Goal: Navigation & Orientation: Find specific page/section

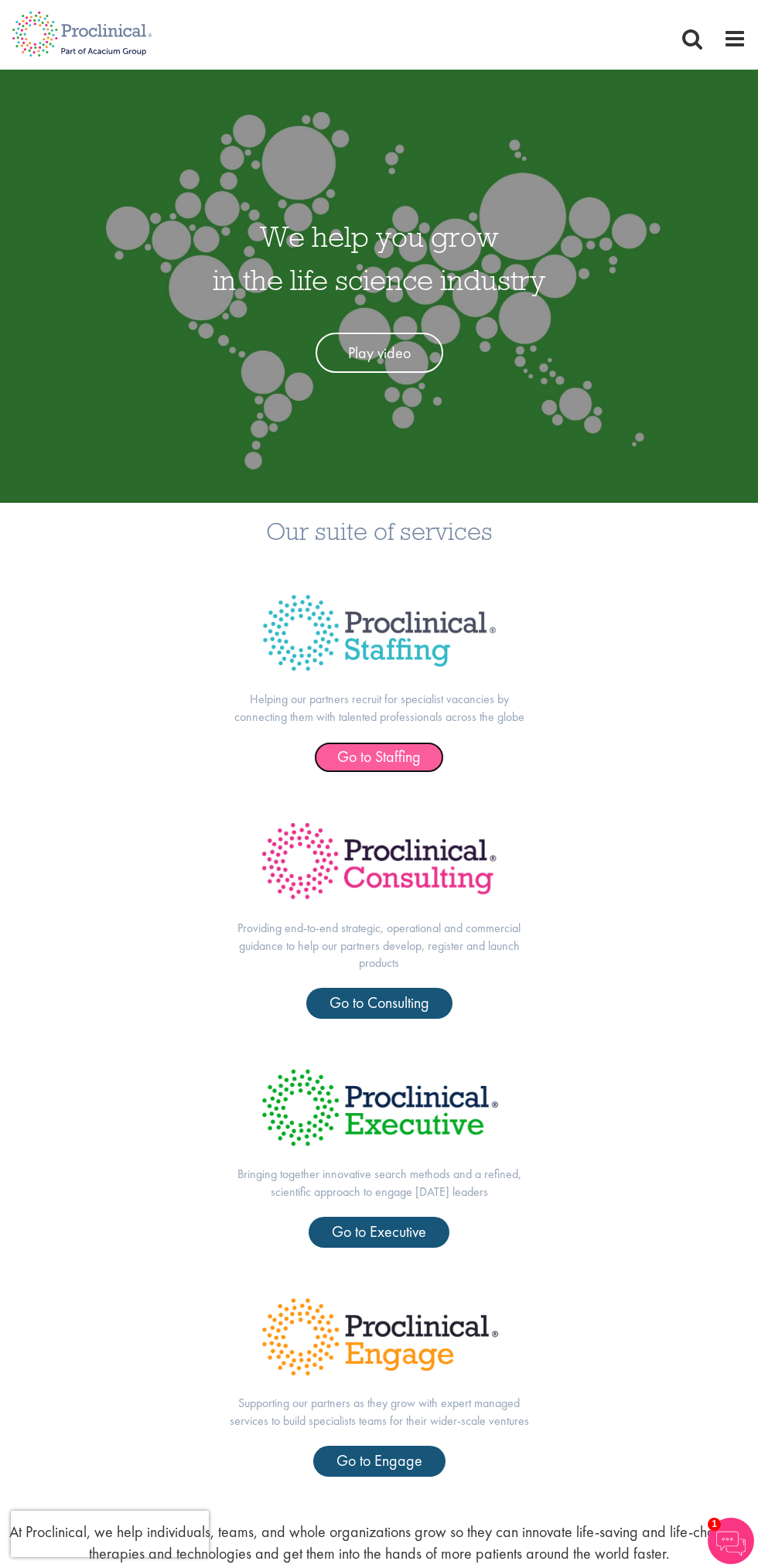
click at [378, 749] on span "Go to Staffing" at bounding box center [379, 756] width 83 height 20
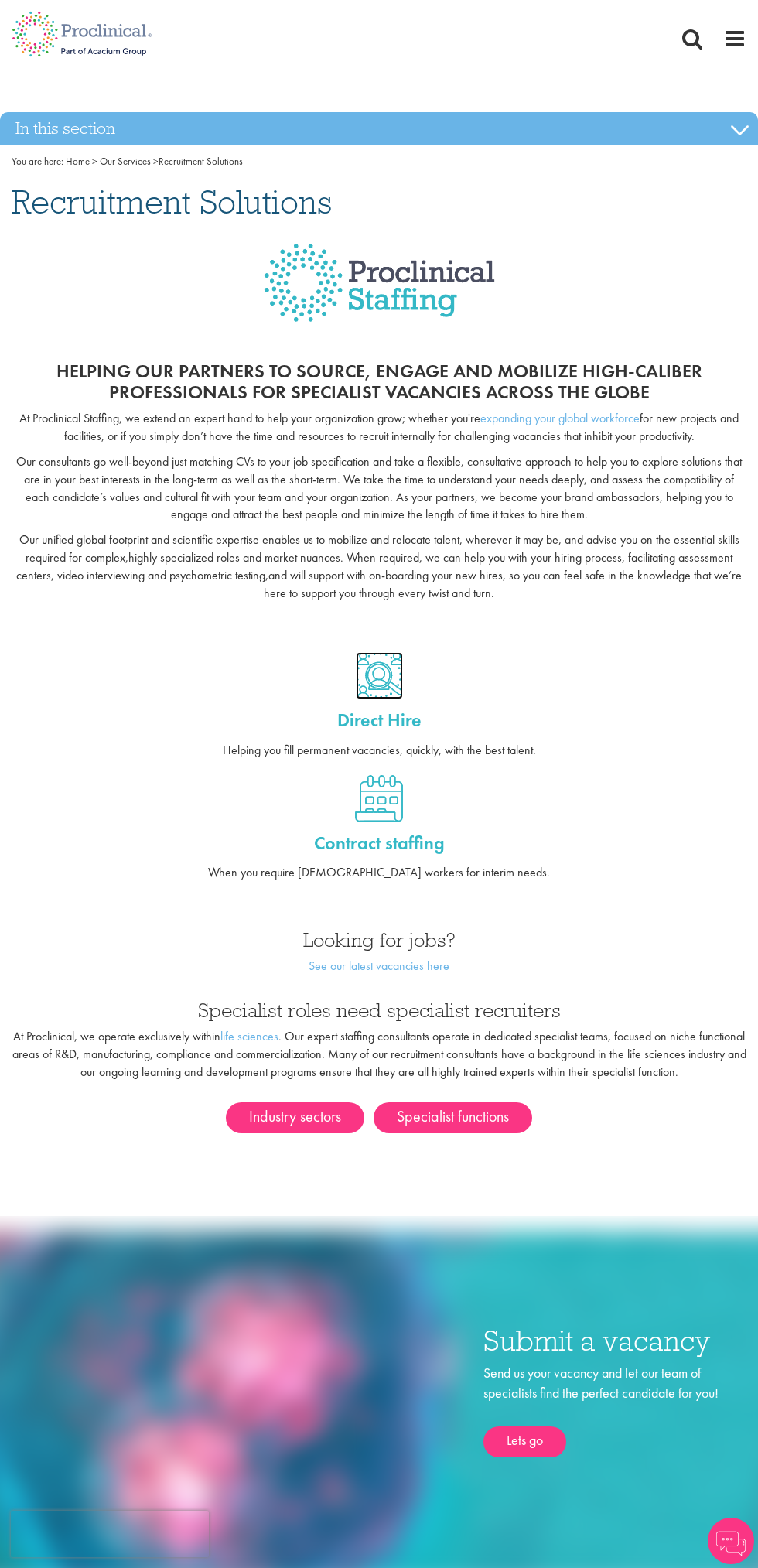
click at [390, 655] on img at bounding box center [380, 676] width 48 height 48
click at [378, 809] on img at bounding box center [379, 799] width 48 height 48
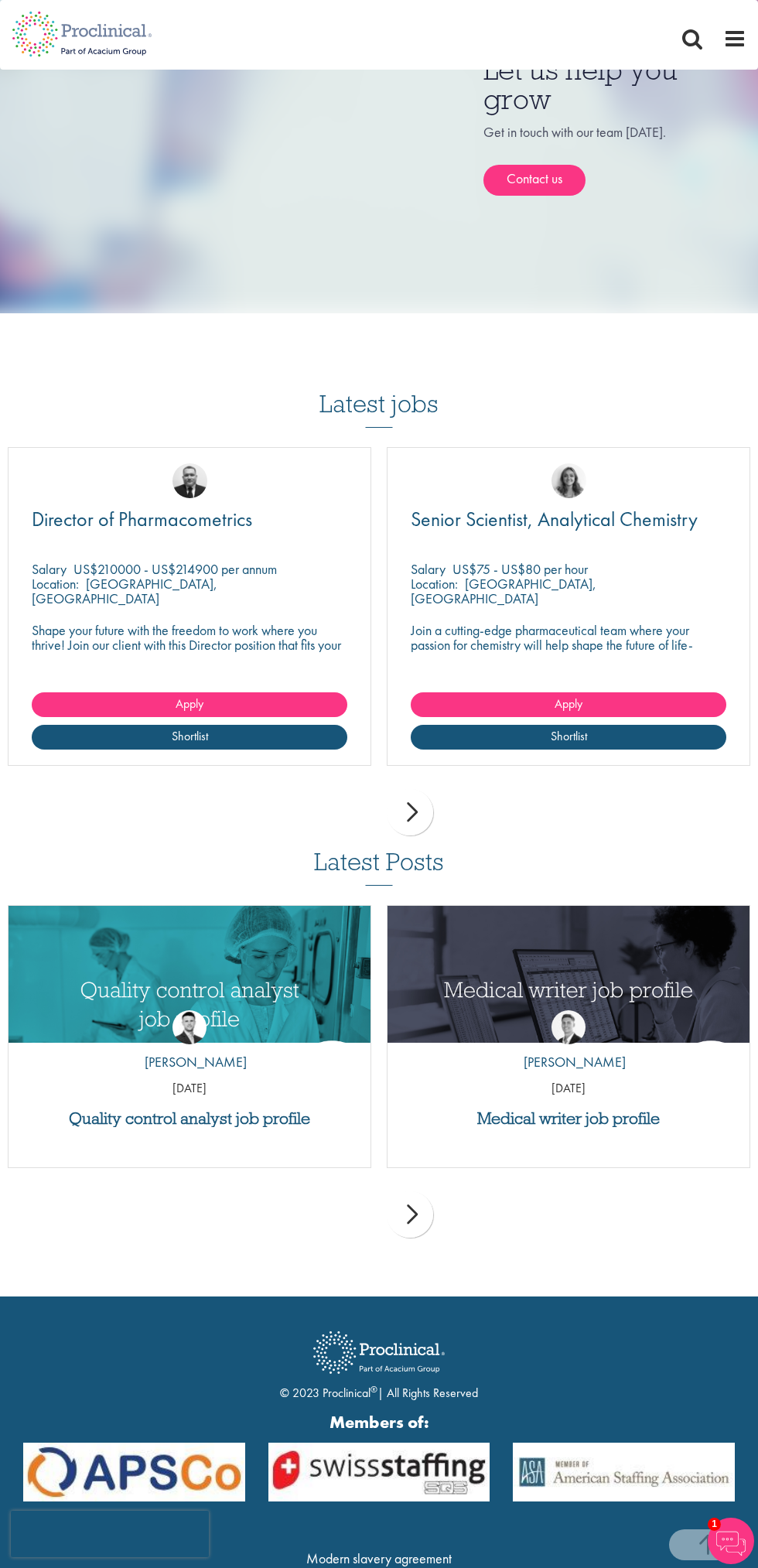
scroll to position [792, 0]
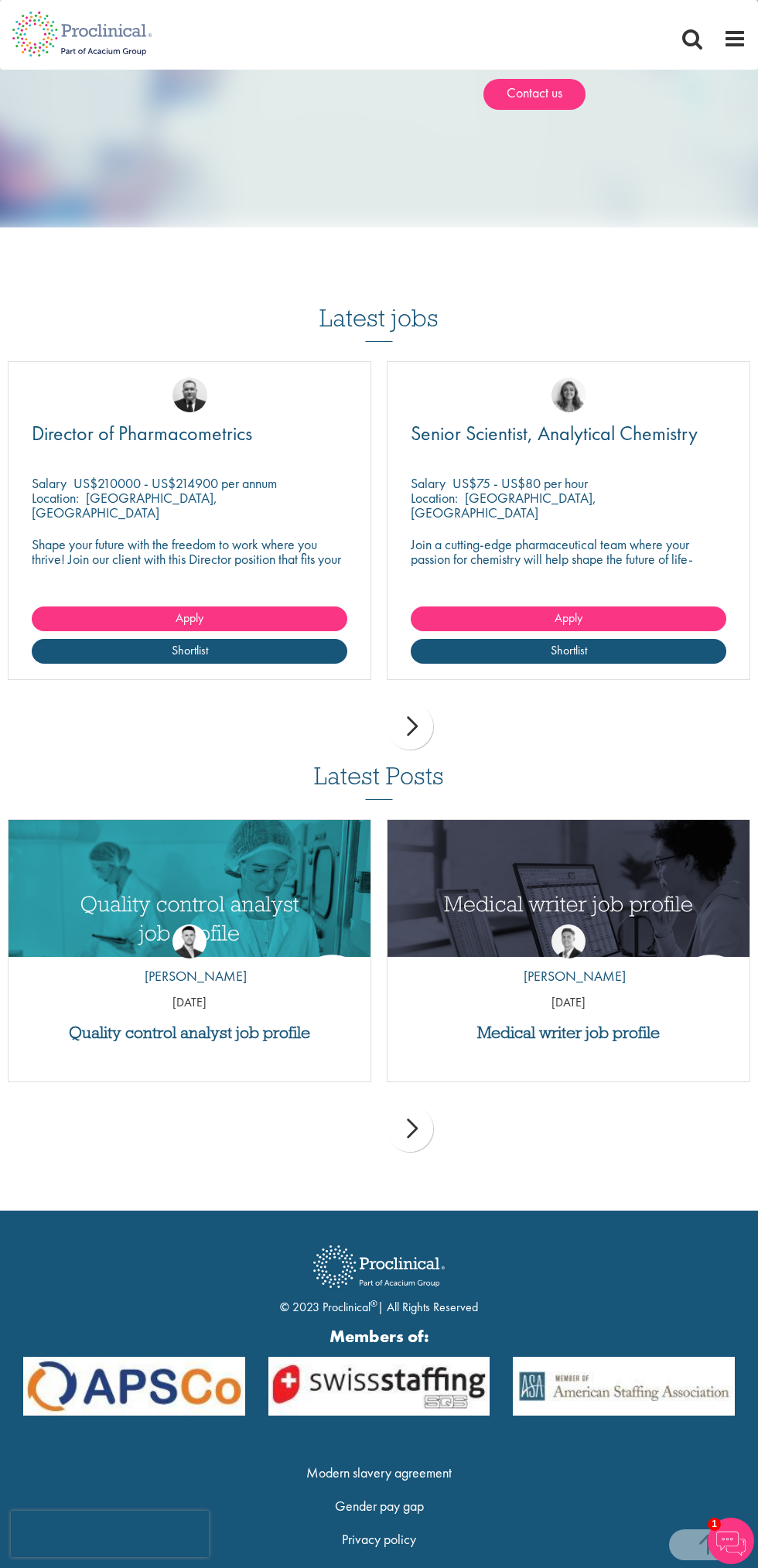
click at [405, 704] on div "next" at bounding box center [410, 726] width 47 height 47
click at [414, 704] on div "next" at bounding box center [410, 726] width 47 height 47
click at [399, 704] on div "next" at bounding box center [410, 726] width 47 height 47
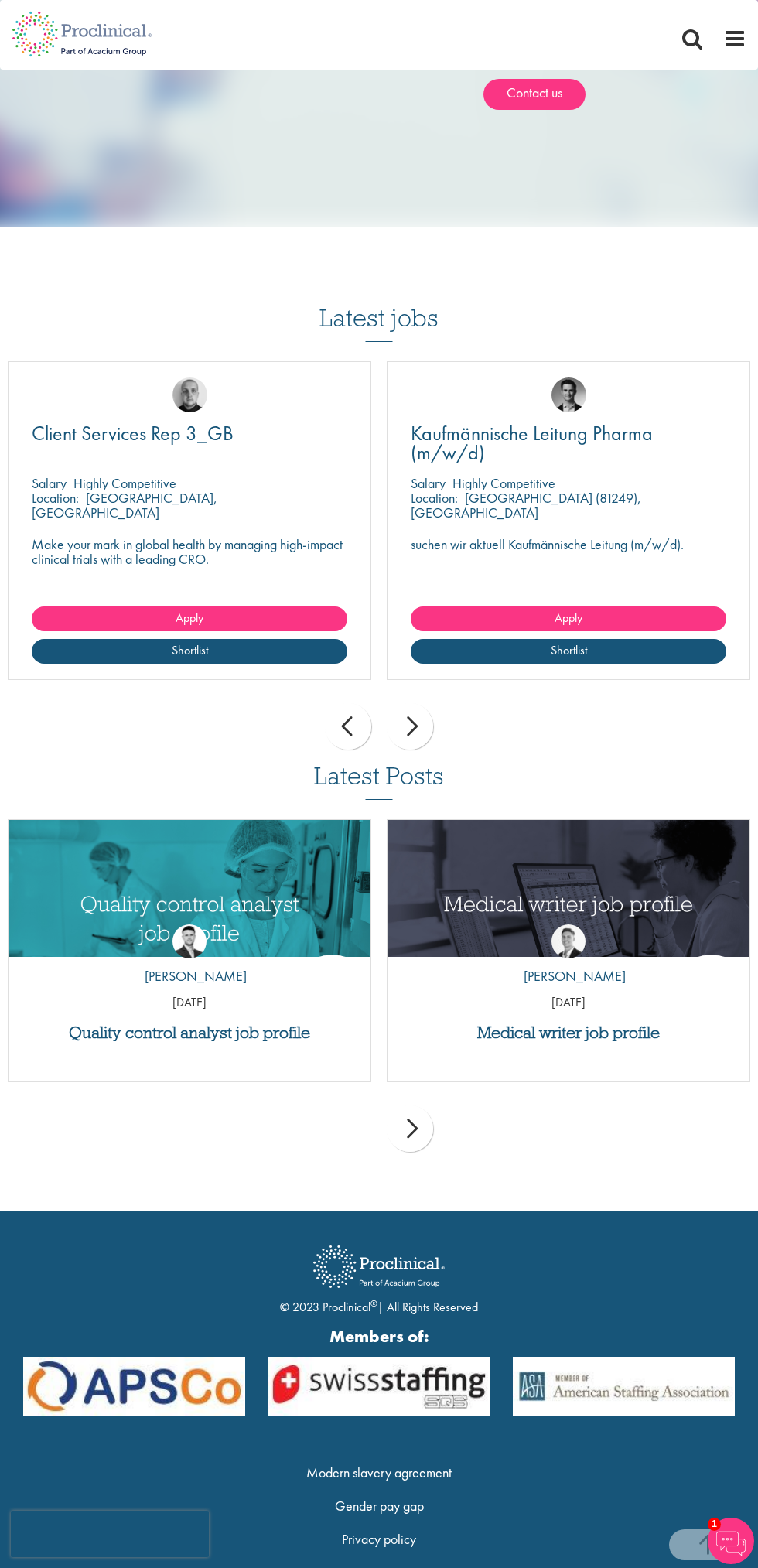
click at [408, 704] on div "next" at bounding box center [410, 726] width 47 height 47
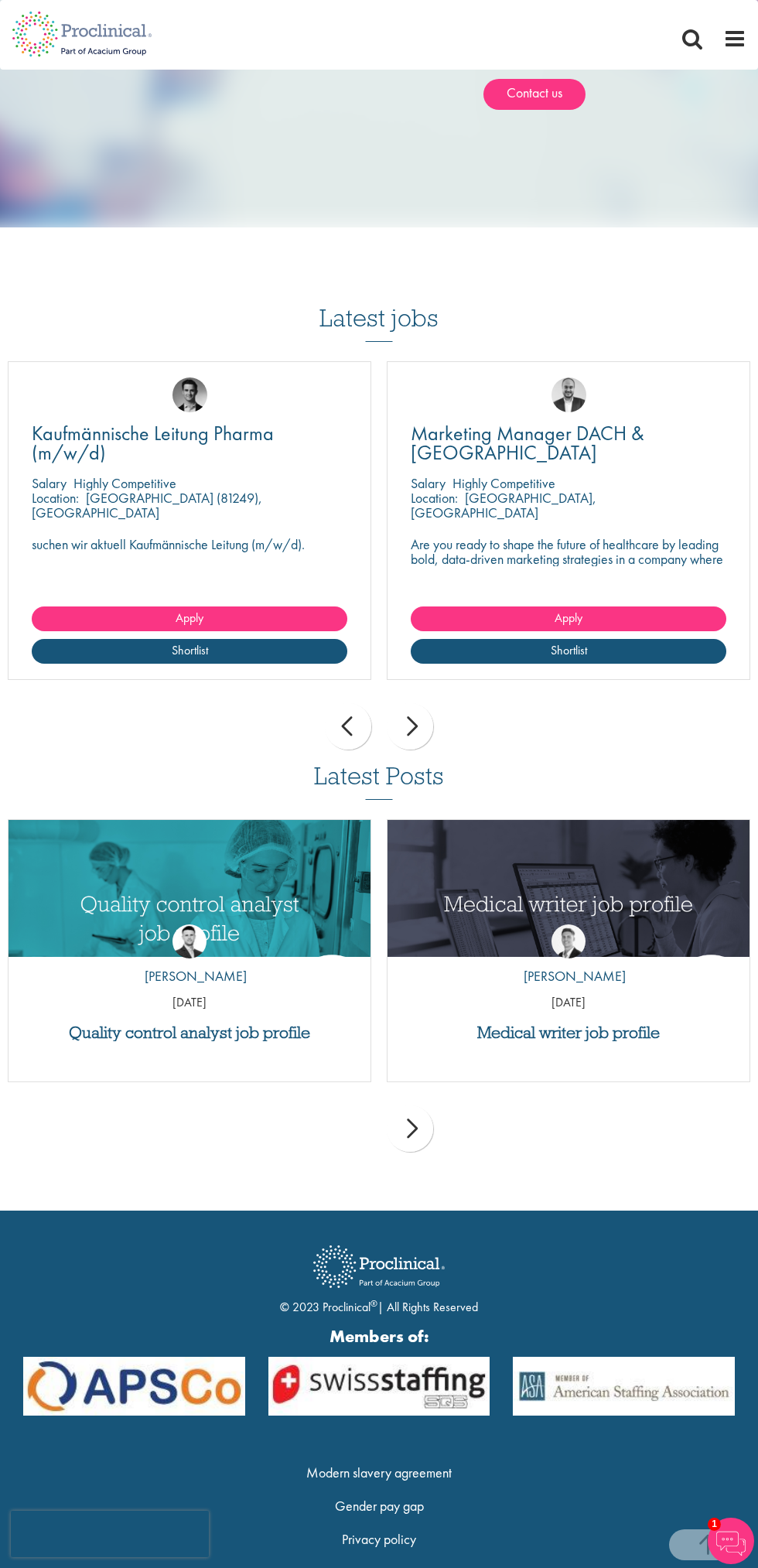
click at [406, 704] on div "next" at bounding box center [410, 726] width 47 height 47
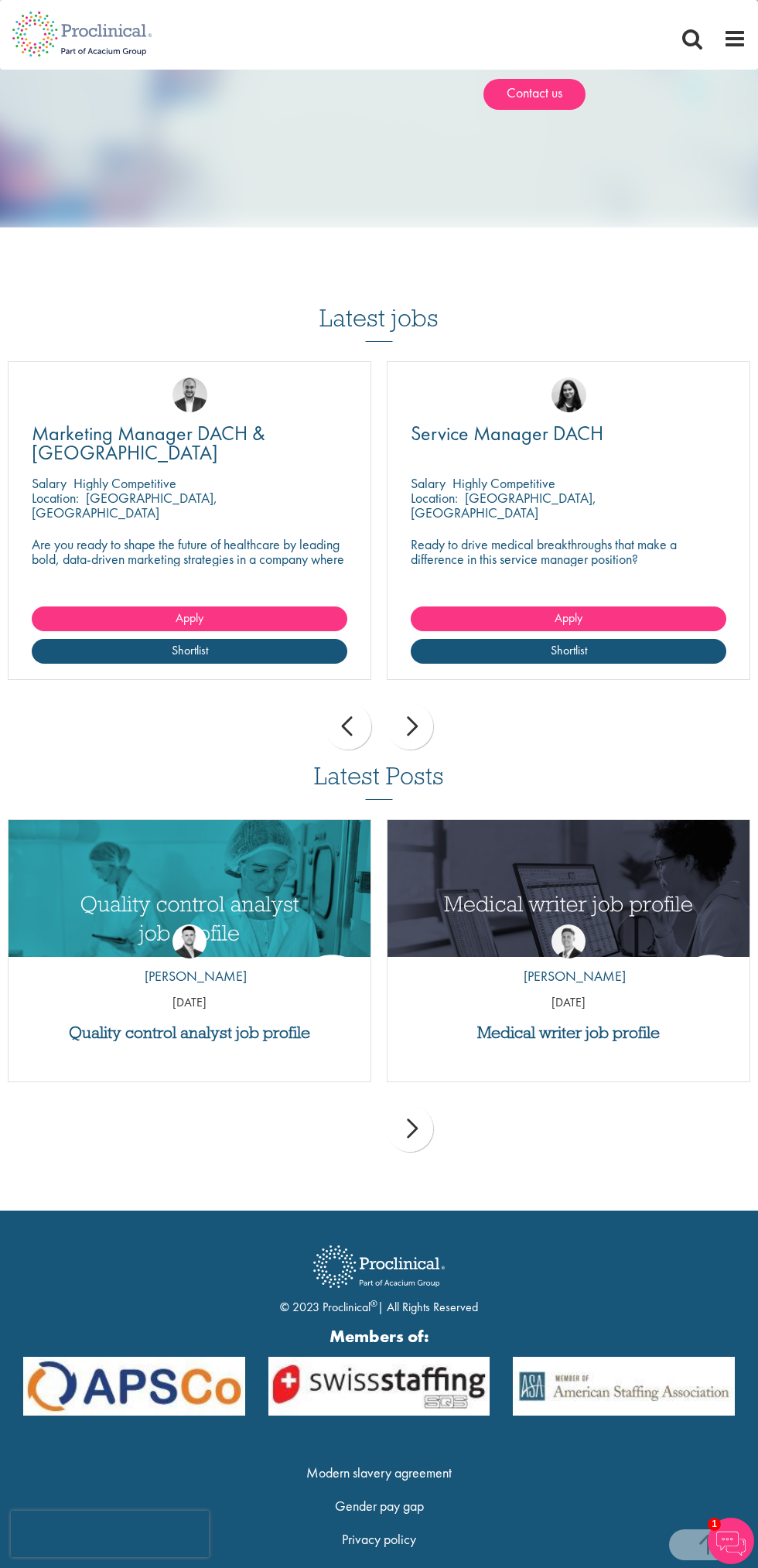
click at [415, 704] on div "next" at bounding box center [410, 726] width 47 height 47
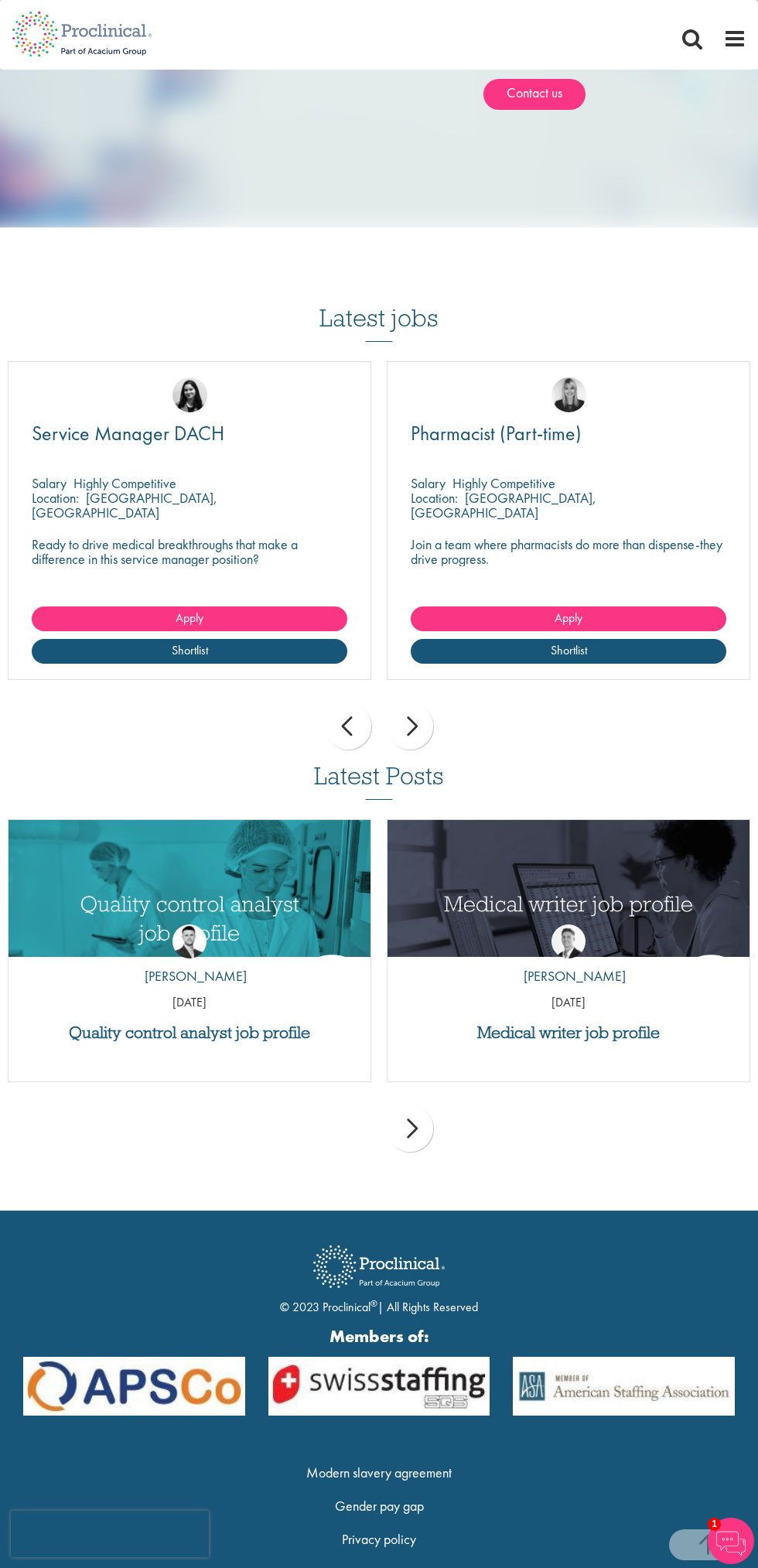
click at [404, 704] on div "next" at bounding box center [410, 726] width 47 height 47
click at [408, 704] on div "next" at bounding box center [410, 726] width 47 height 47
click at [409, 1106] on div "next" at bounding box center [410, 1128] width 47 height 47
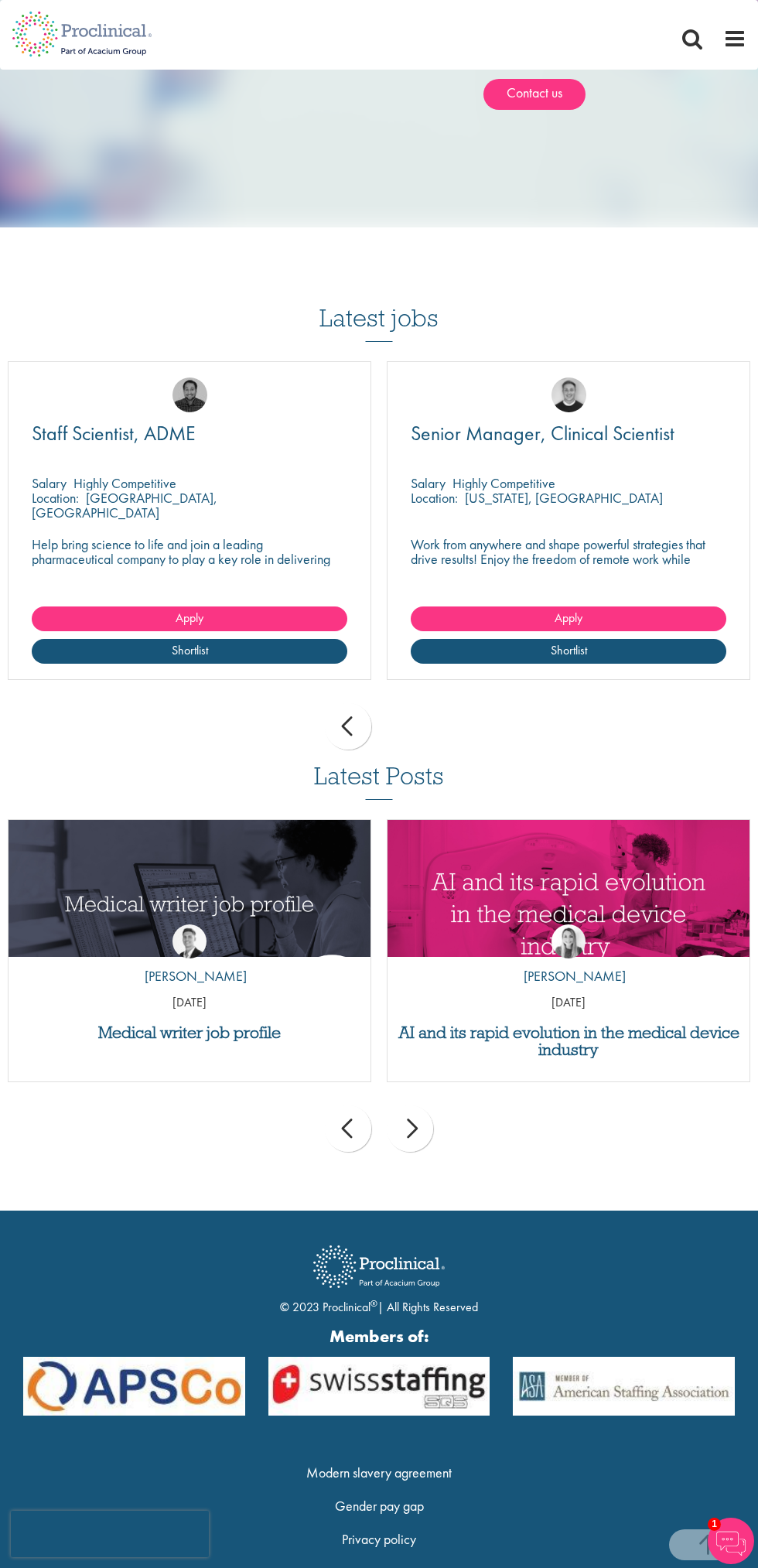
click at [399, 1106] on div "next" at bounding box center [410, 1128] width 47 height 47
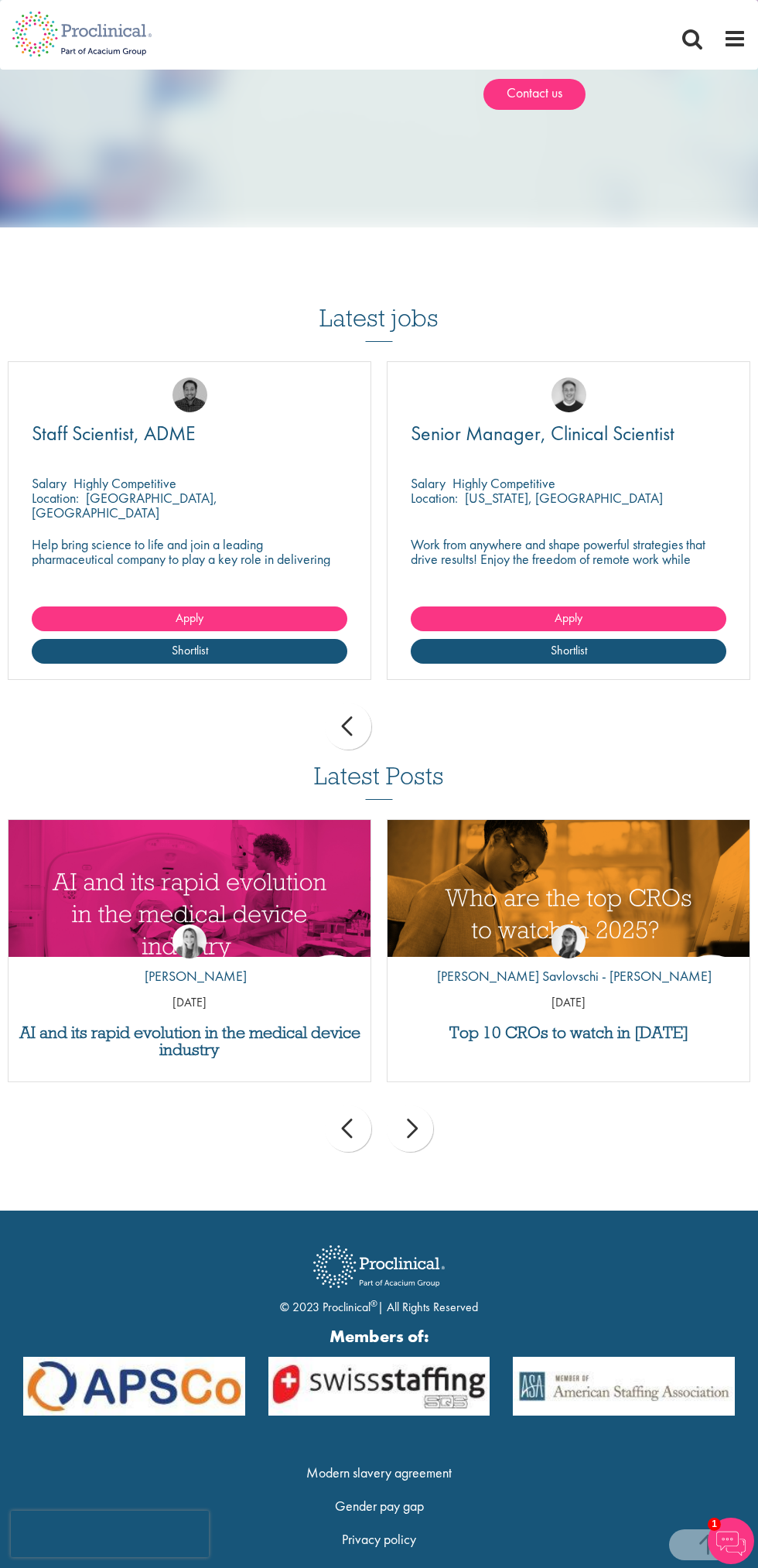
click at [423, 1106] on div "next" at bounding box center [410, 1128] width 47 height 47
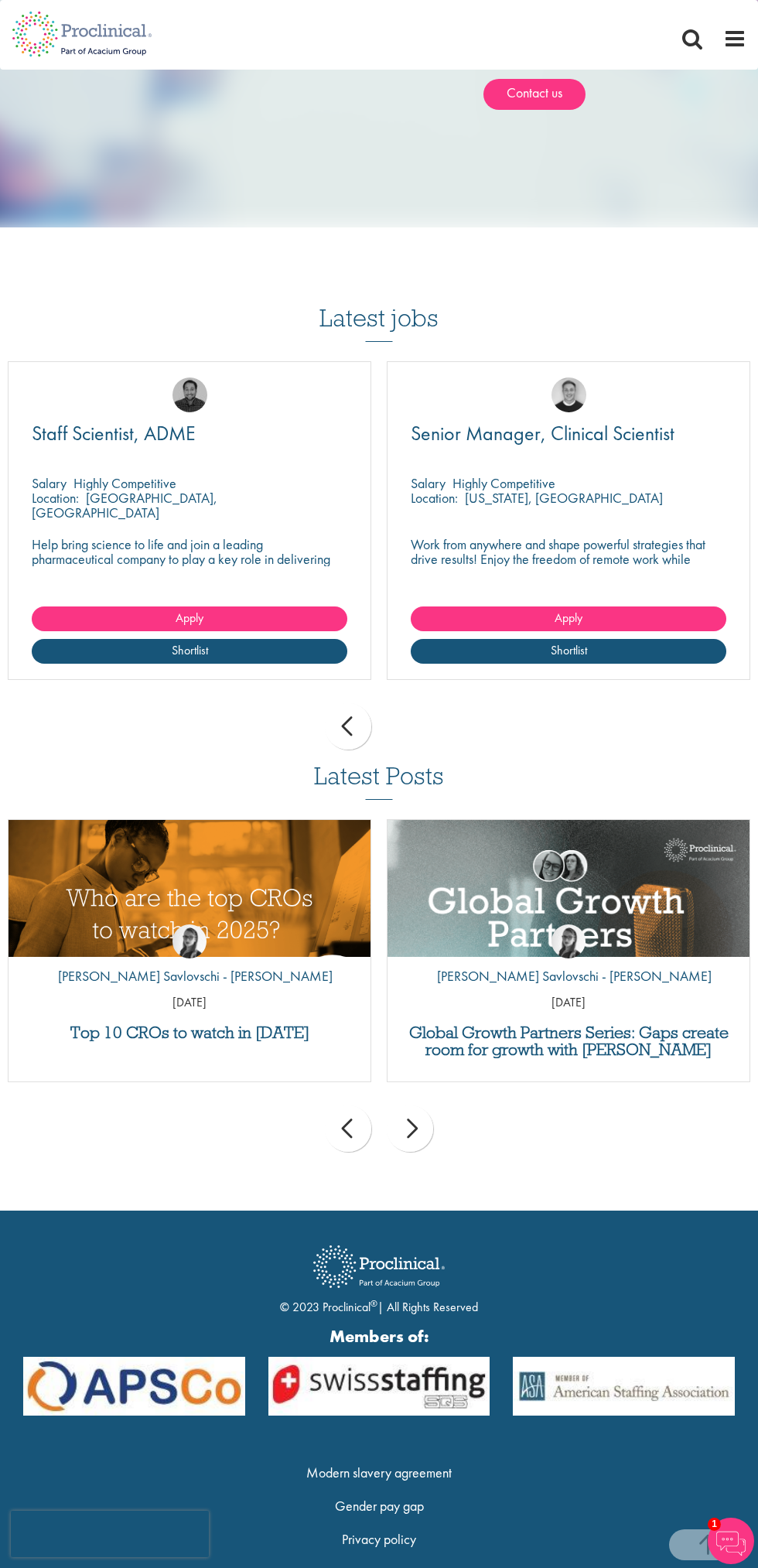
click at [407, 1106] on div "next" at bounding box center [410, 1128] width 47 height 47
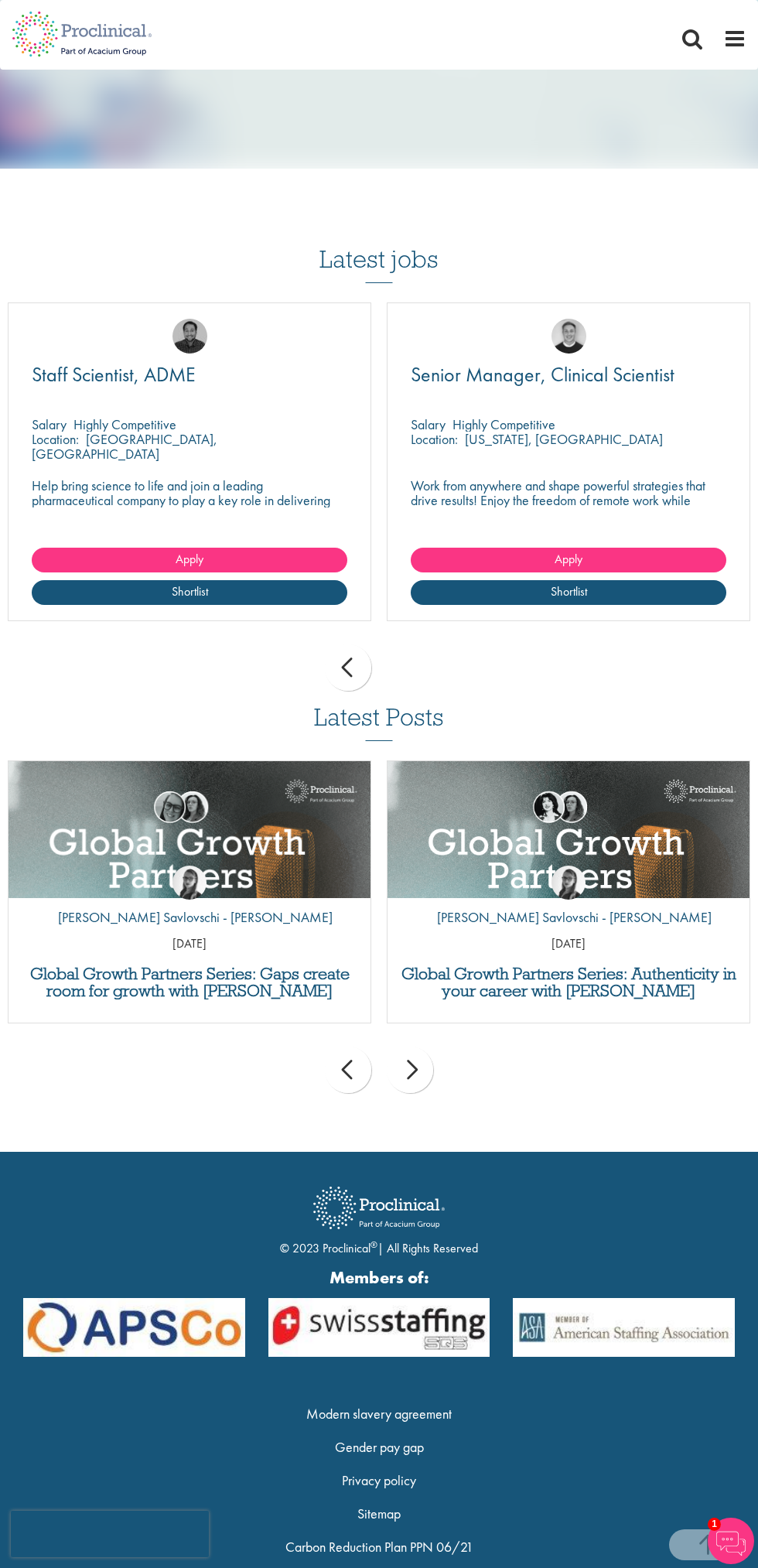
scroll to position [880, 0]
